Goal: Entertainment & Leisure: Browse casually

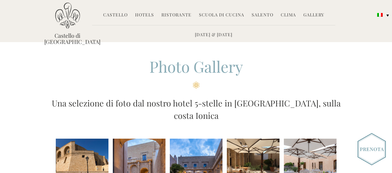
click at [92, 139] on li at bounding box center [82, 165] width 53 height 53
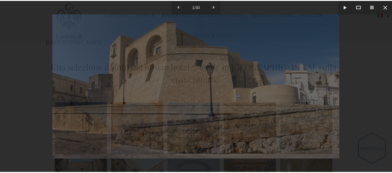
scroll to position [36, 0]
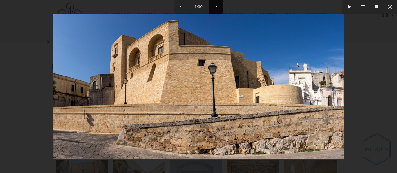
click at [215, 6] on button at bounding box center [216, 7] width 14 height 14
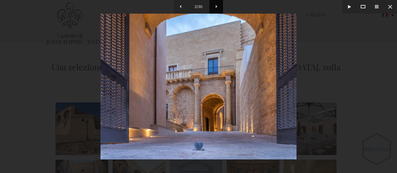
click at [215, 6] on button at bounding box center [216, 7] width 14 height 14
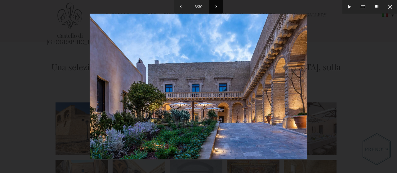
click at [215, 6] on button at bounding box center [216, 7] width 14 height 14
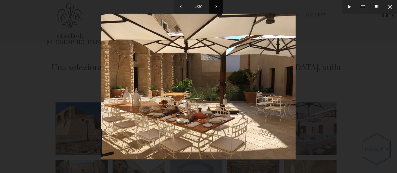
click at [215, 6] on button at bounding box center [216, 7] width 14 height 14
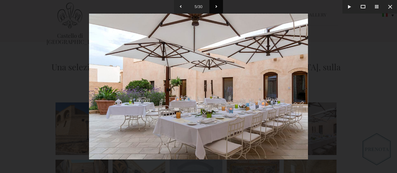
click at [215, 6] on button at bounding box center [216, 7] width 14 height 14
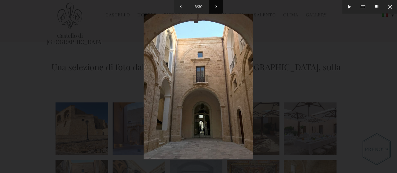
click at [215, 6] on button at bounding box center [216, 7] width 14 height 14
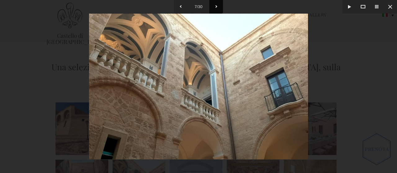
click at [215, 6] on button at bounding box center [216, 7] width 14 height 14
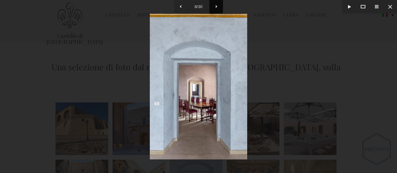
click at [215, 6] on button at bounding box center [216, 7] width 14 height 14
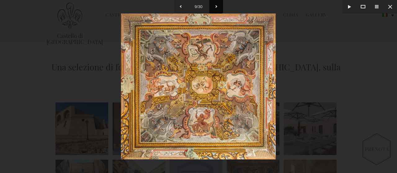
click at [215, 6] on button at bounding box center [216, 7] width 14 height 14
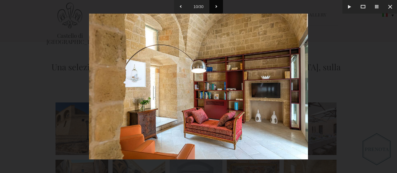
click at [215, 6] on button at bounding box center [216, 7] width 14 height 14
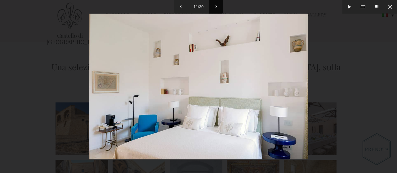
click at [216, 6] on button at bounding box center [216, 7] width 14 height 14
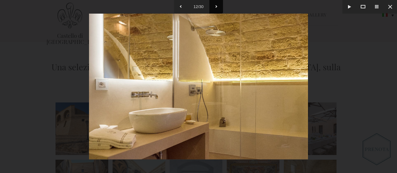
click at [216, 6] on button at bounding box center [216, 7] width 14 height 14
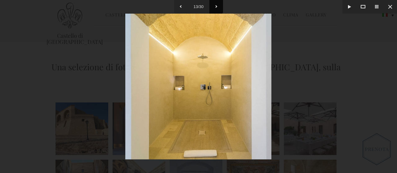
click at [216, 6] on button at bounding box center [216, 7] width 14 height 14
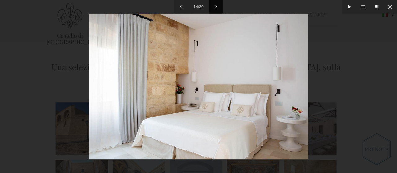
click at [216, 6] on button at bounding box center [216, 7] width 14 height 14
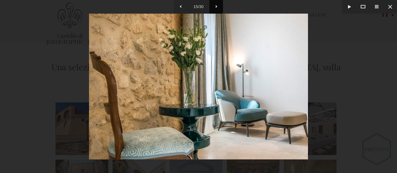
click at [216, 6] on button at bounding box center [216, 7] width 14 height 14
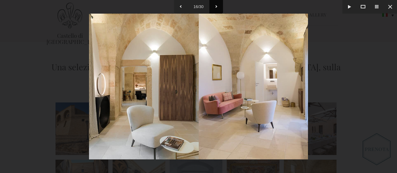
click at [216, 6] on button at bounding box center [216, 7] width 14 height 14
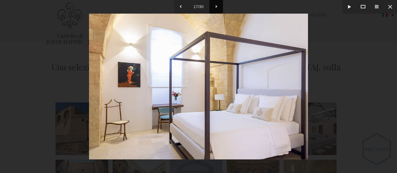
click at [216, 6] on button at bounding box center [216, 7] width 14 height 14
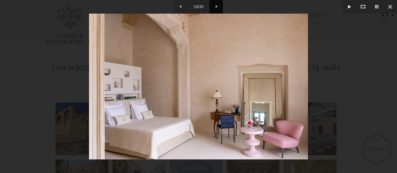
click at [216, 6] on button at bounding box center [216, 7] width 14 height 14
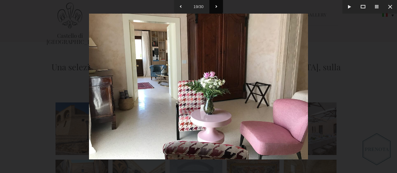
click at [216, 6] on button at bounding box center [216, 7] width 14 height 14
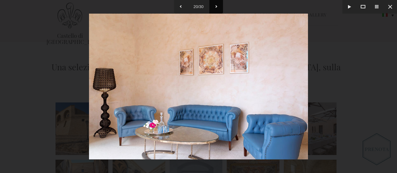
click at [216, 6] on button at bounding box center [216, 7] width 14 height 14
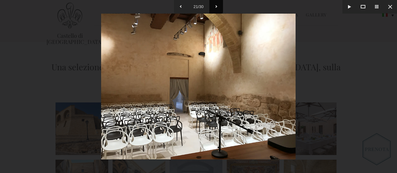
click at [216, 6] on button at bounding box center [216, 7] width 14 height 14
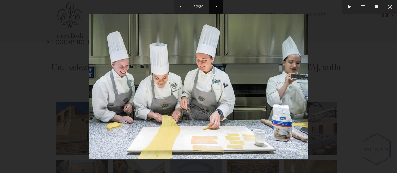
click at [216, 6] on button at bounding box center [216, 7] width 14 height 14
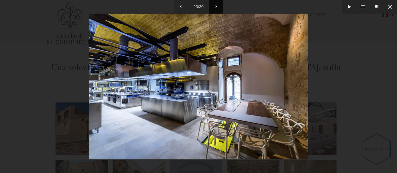
click at [216, 6] on button at bounding box center [216, 7] width 14 height 14
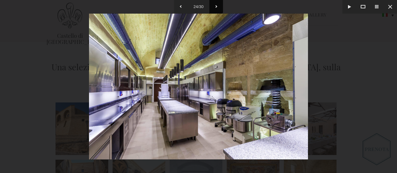
click at [216, 6] on button at bounding box center [216, 7] width 14 height 14
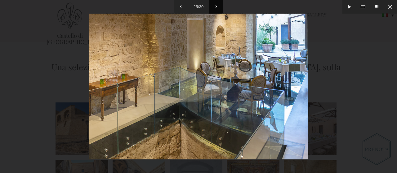
click at [216, 6] on button at bounding box center [216, 7] width 14 height 14
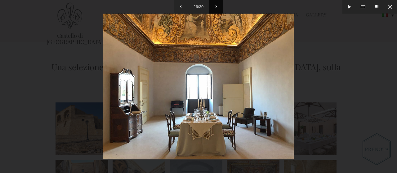
click at [216, 6] on button at bounding box center [216, 7] width 14 height 14
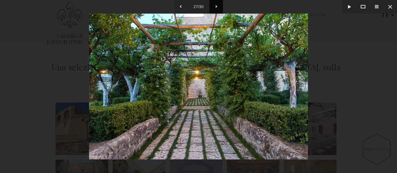
click at [216, 6] on button at bounding box center [216, 7] width 14 height 14
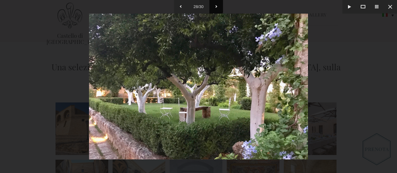
click at [216, 6] on button at bounding box center [216, 7] width 14 height 14
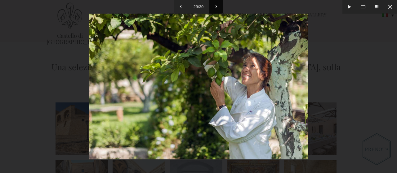
click at [216, 6] on button at bounding box center [216, 7] width 14 height 14
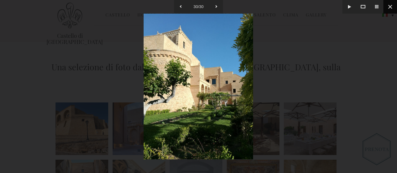
click at [389, 6] on button at bounding box center [390, 7] width 14 height 14
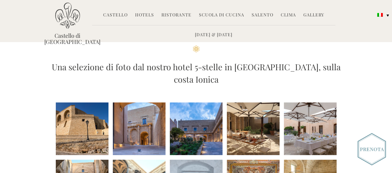
click at [70, 18] on img at bounding box center [67, 15] width 25 height 26
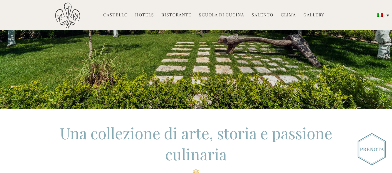
scroll to position [115, 0]
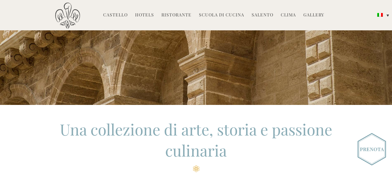
click at [374, 148] on img at bounding box center [372, 149] width 28 height 32
